Goal: Find contact information: Find contact information

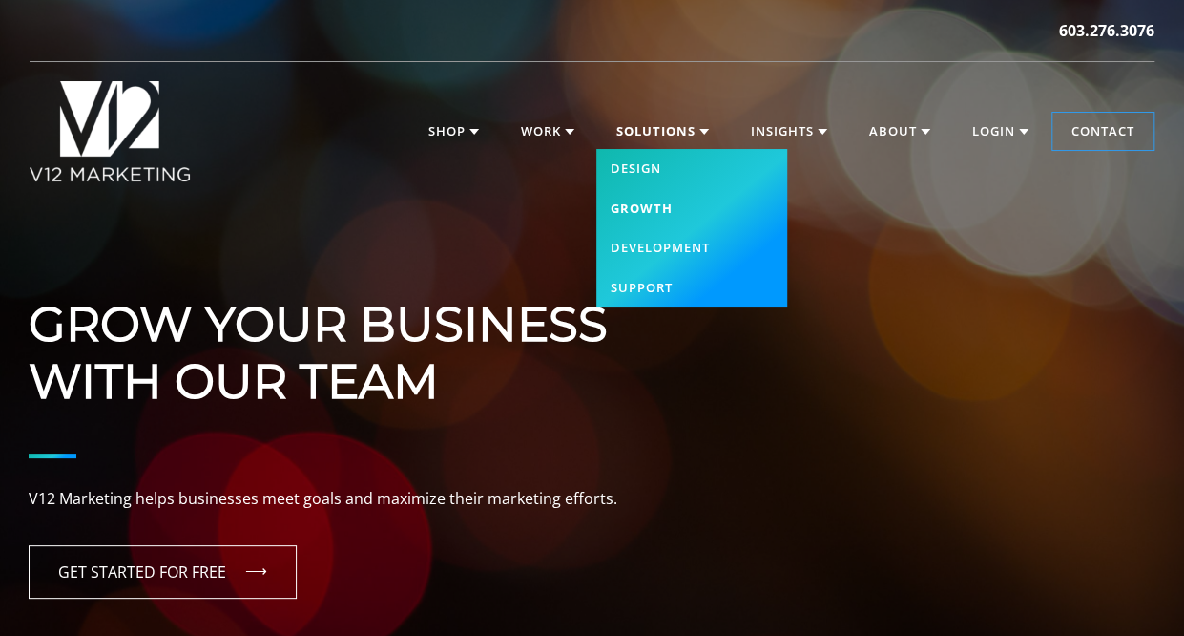
click at [651, 204] on link "Growth" at bounding box center [691, 209] width 191 height 40
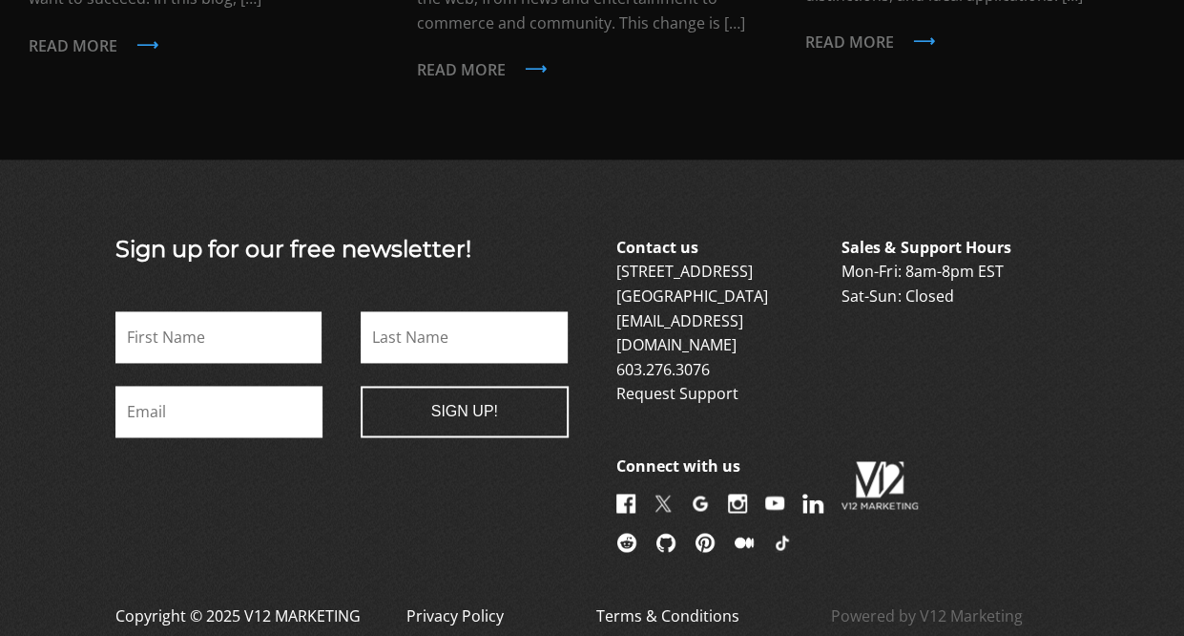
scroll to position [4855, 0]
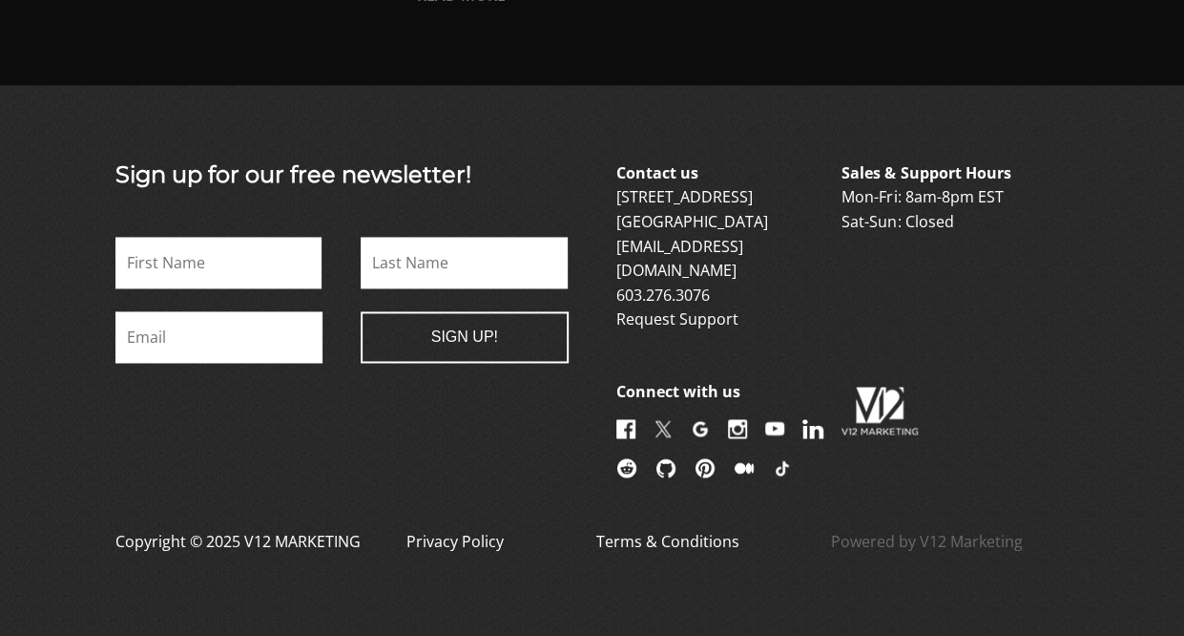
click at [803, 423] on link at bounding box center [820, 432] width 35 height 21
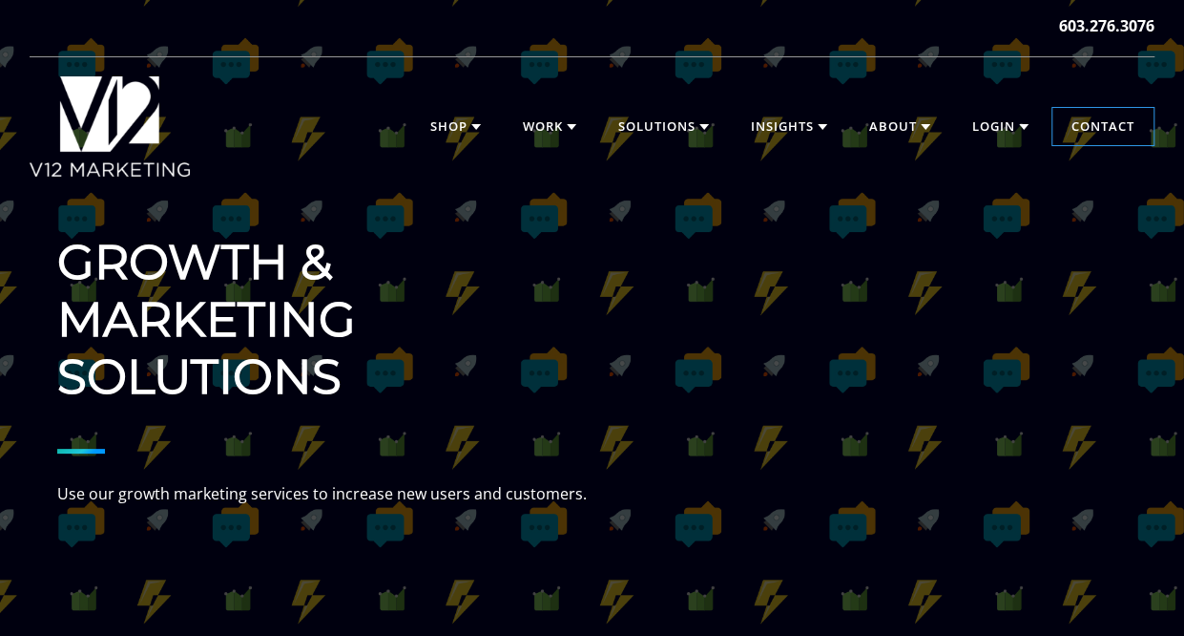
scroll to position [0, 0]
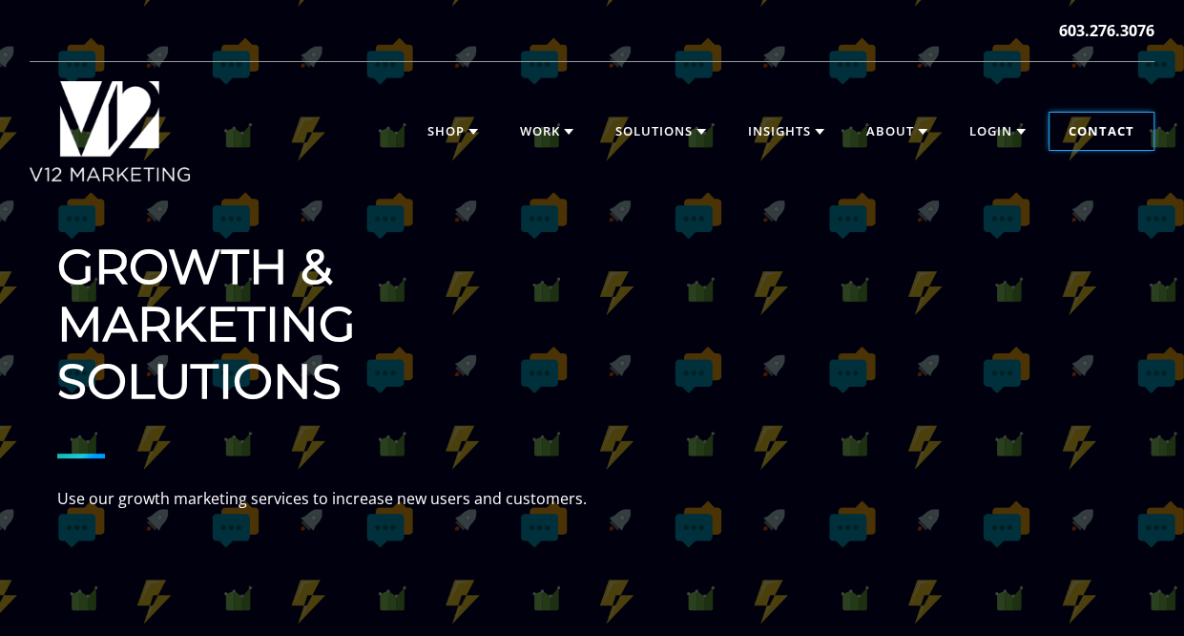
click at [1131, 126] on link "Contact" at bounding box center [1102, 132] width 104 height 38
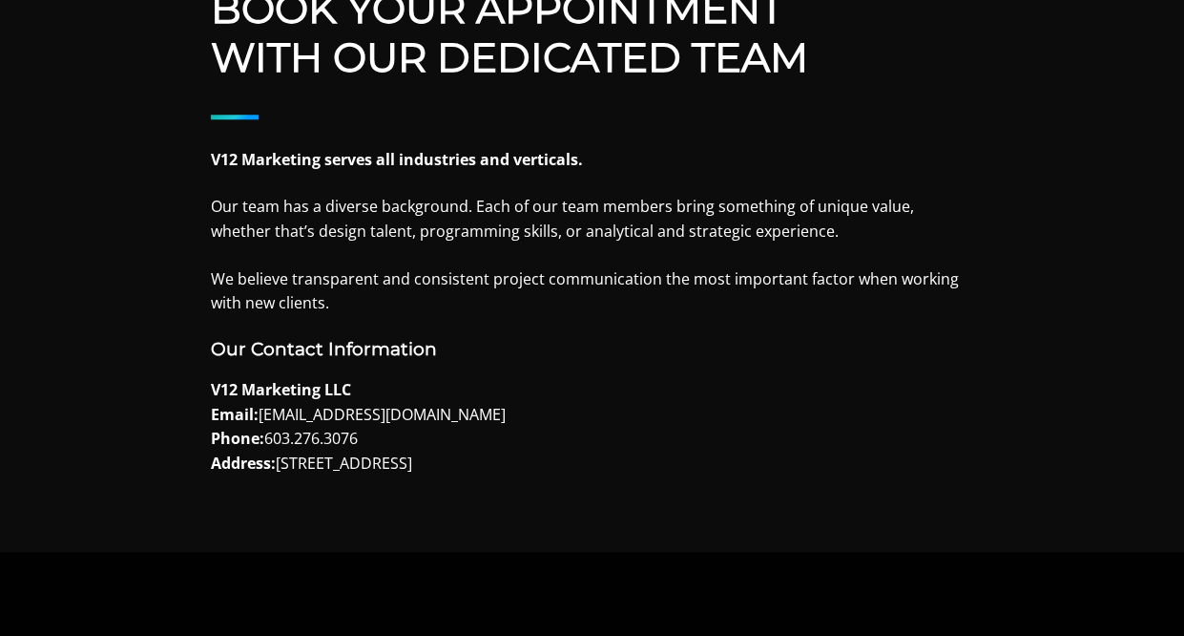
scroll to position [859, 0]
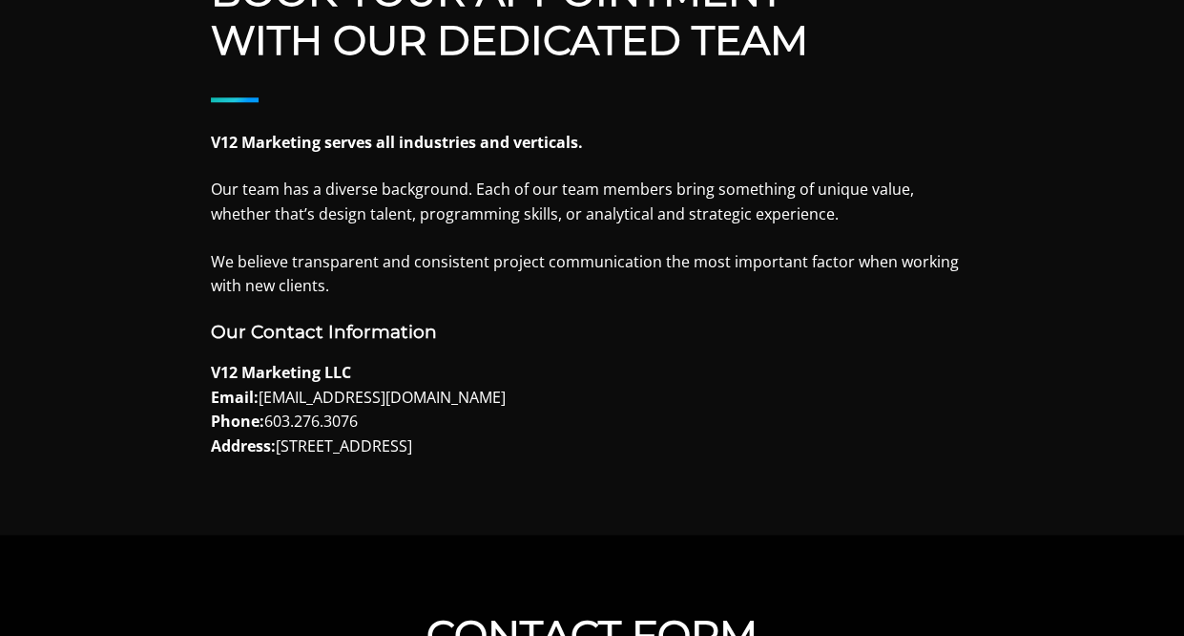
drag, startPoint x: 563, startPoint y: 446, endPoint x: 278, endPoint y: 436, distance: 285.5
click at [278, 436] on p "V12 Marketing LLC Email: info@v12marketing.com Phone: 603.276.3076 Address: 6 G…" at bounding box center [592, 409] width 763 height 97
copy p "6 Garvins Fall Road, Concord, NH 03301"
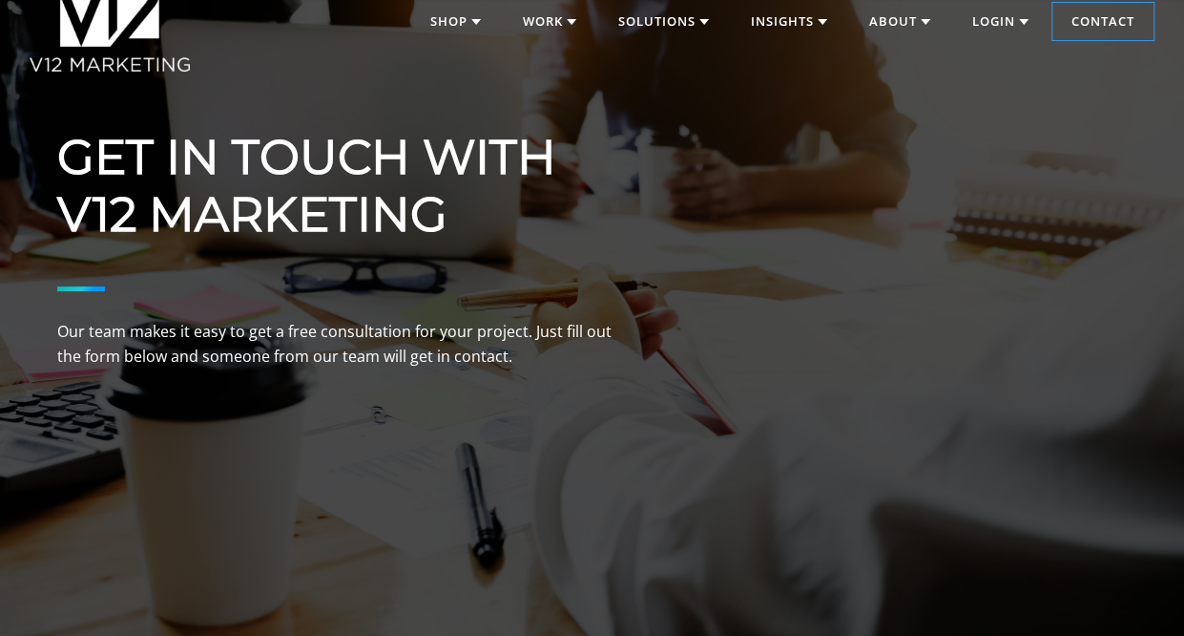
scroll to position [0, 0]
